Goal: Transaction & Acquisition: Purchase product/service

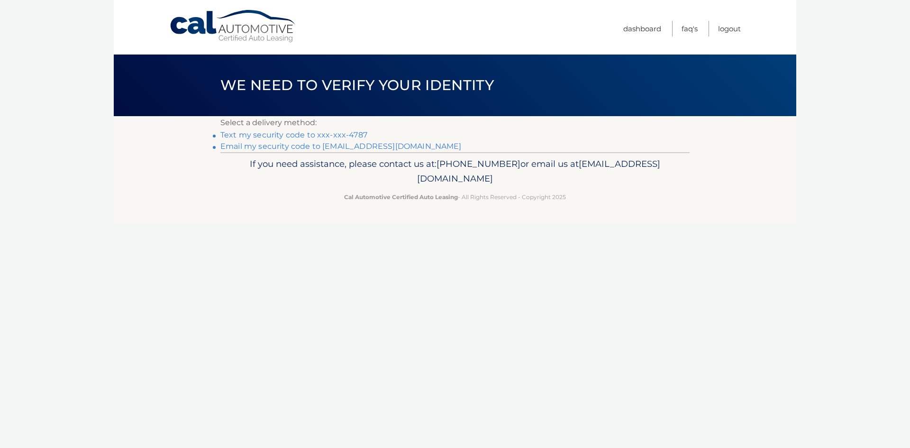
click at [286, 134] on link "Text my security code to xxx-xxx-4787" at bounding box center [293, 134] width 147 height 9
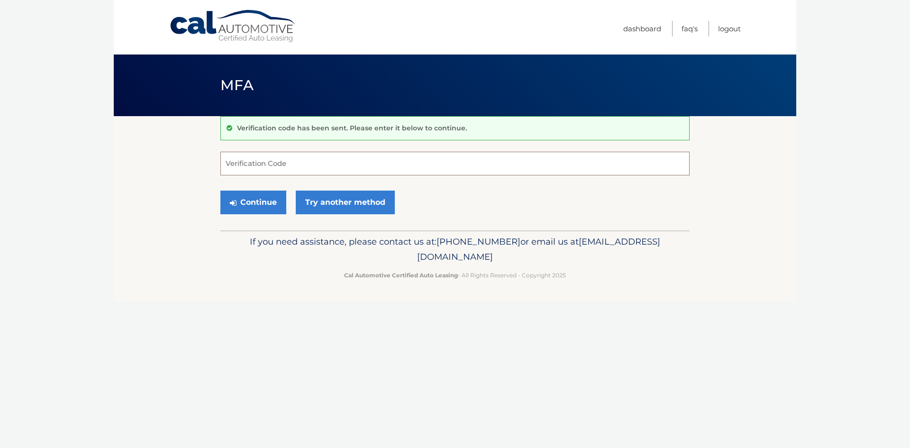
click at [269, 164] on input "Verification Code" at bounding box center [454, 164] width 469 height 24
type input "502315"
click at [260, 206] on button "Continue" at bounding box center [253, 203] width 66 height 24
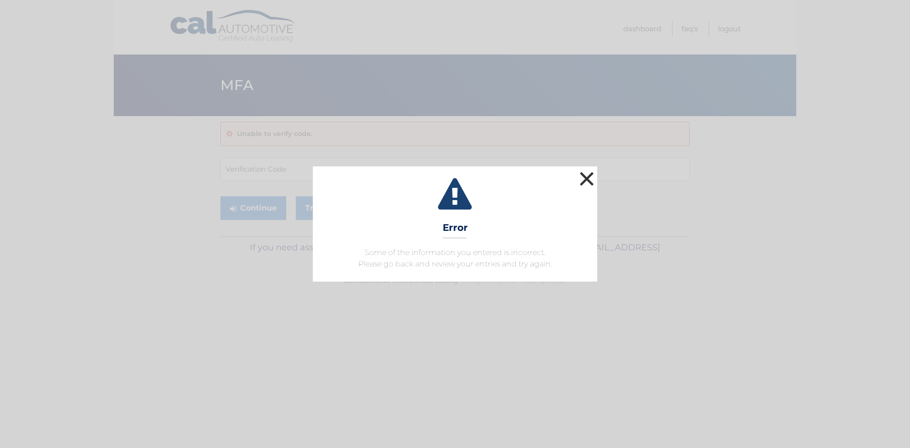
click at [586, 175] on button "×" at bounding box center [587, 178] width 19 height 19
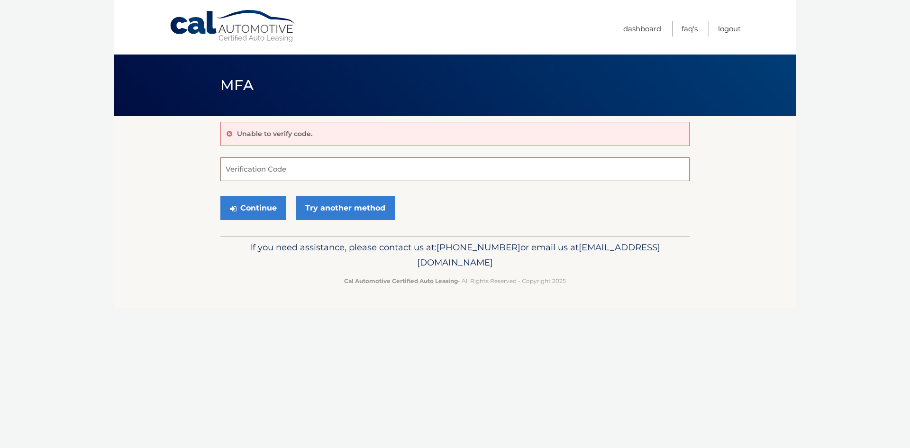
click at [317, 176] on input "Verification Code" at bounding box center [454, 169] width 469 height 24
type input "151702"
click at [247, 211] on button "Continue" at bounding box center [253, 208] width 66 height 24
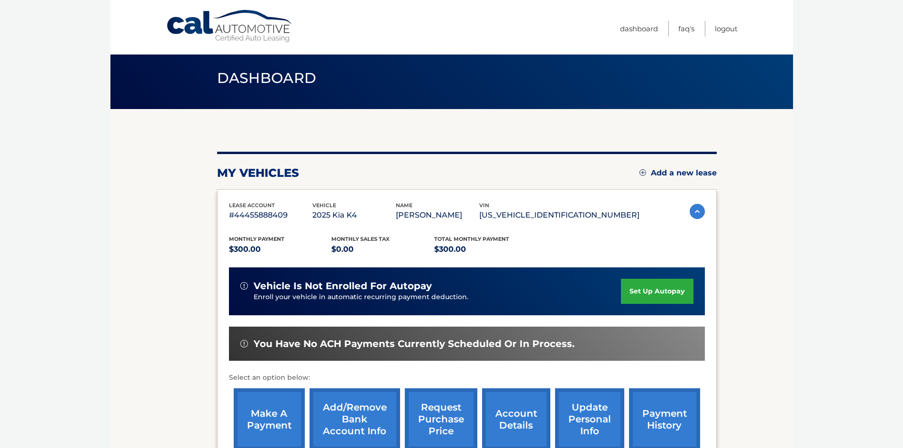
scroll to position [127, 0]
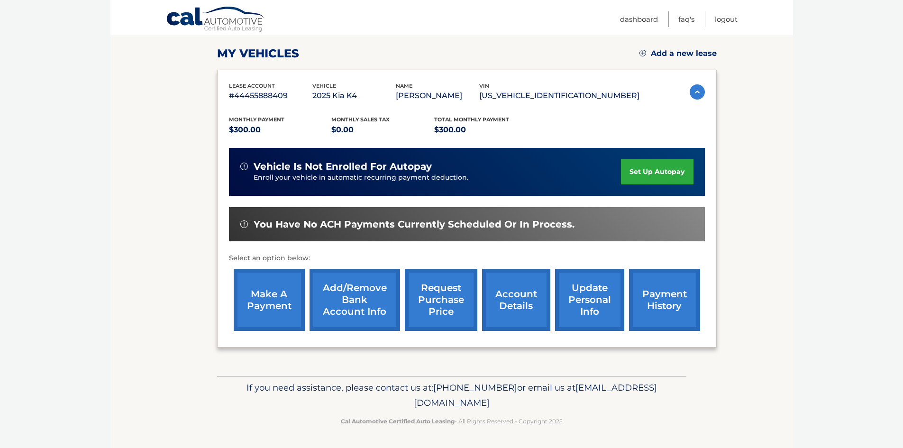
click at [273, 297] on link "make a payment" at bounding box center [269, 300] width 71 height 62
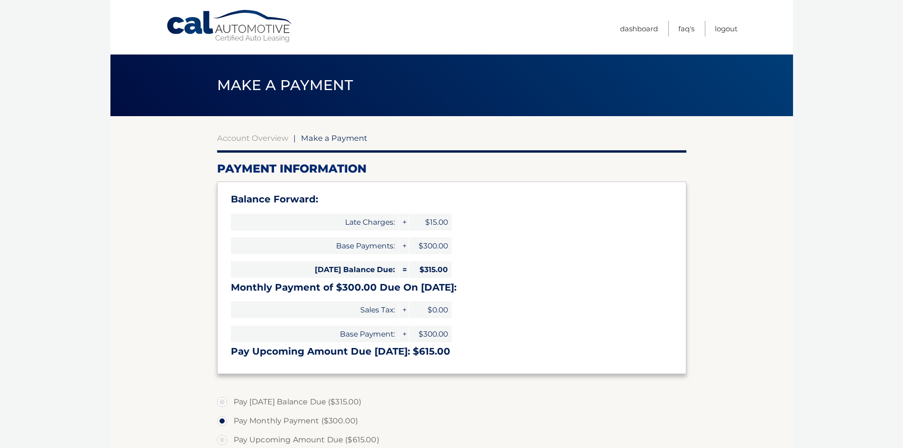
select select "ODA4OTg3MmMtZDk2Ni00ZGU3LTlhYWYtMDY1Yzg0ZmJjOGVi"
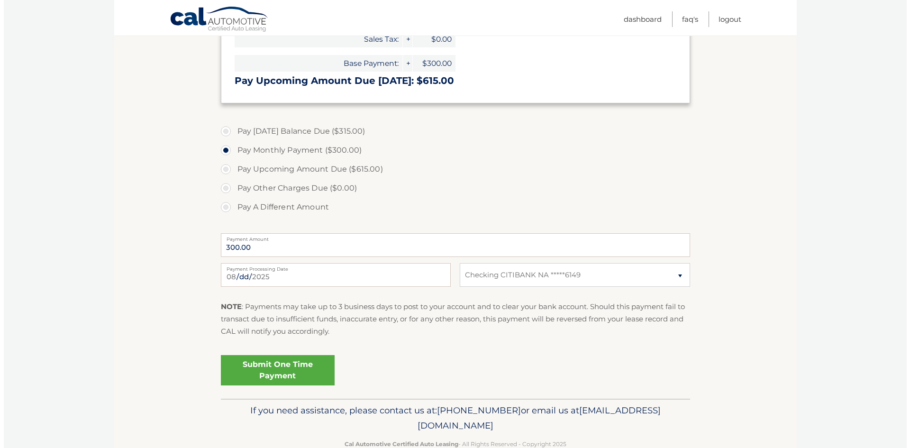
scroll to position [284, 0]
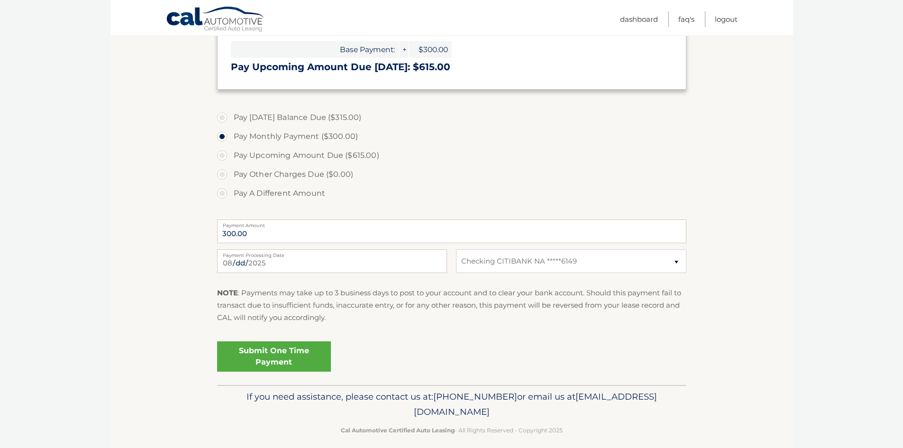
click at [294, 356] on link "Submit One Time Payment" at bounding box center [274, 356] width 114 height 30
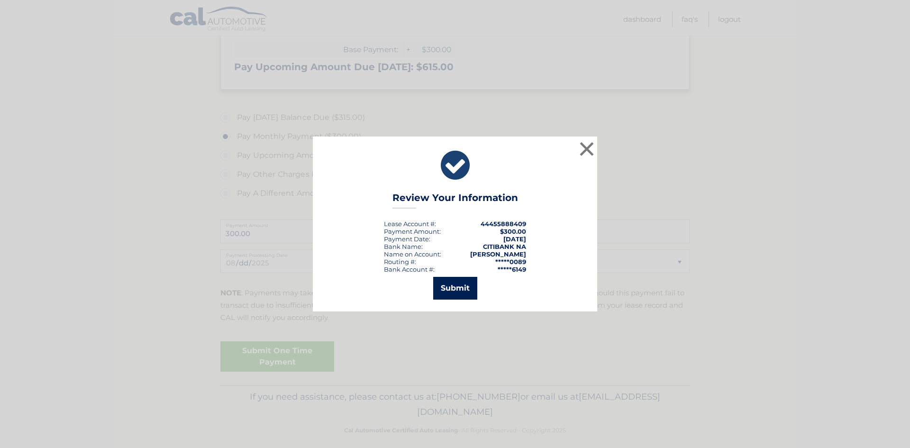
click at [459, 287] on button "Submit" at bounding box center [455, 288] width 44 height 23
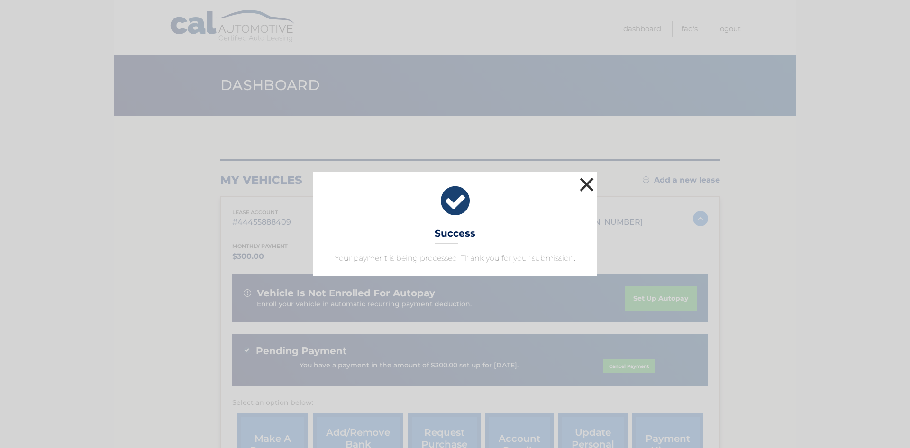
click at [587, 182] on button "×" at bounding box center [587, 184] width 19 height 19
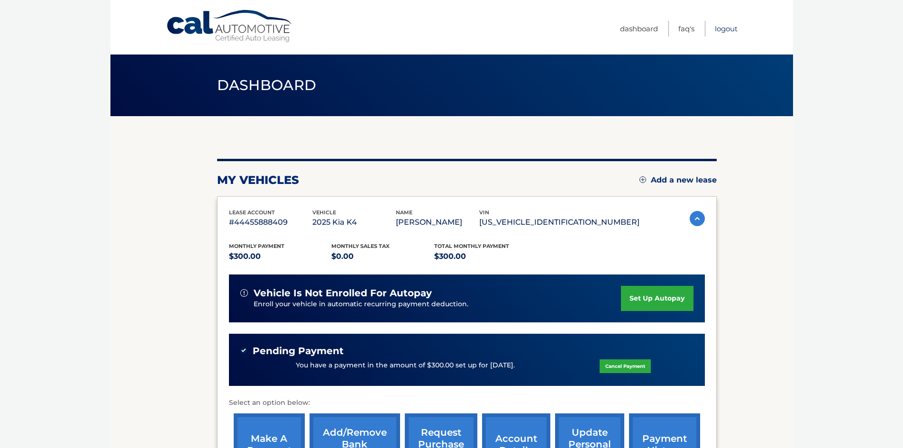
click at [729, 28] on link "Logout" at bounding box center [726, 29] width 23 height 16
click at [726, 27] on link "Logout" at bounding box center [726, 29] width 23 height 16
